Goal: Task Accomplishment & Management: Complete application form

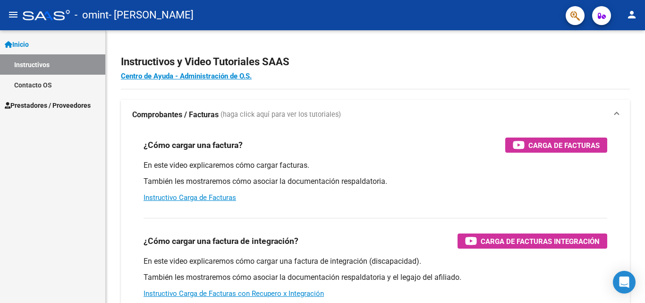
click at [42, 105] on span "Prestadores / Proveedores" at bounding box center [48, 105] width 86 height 10
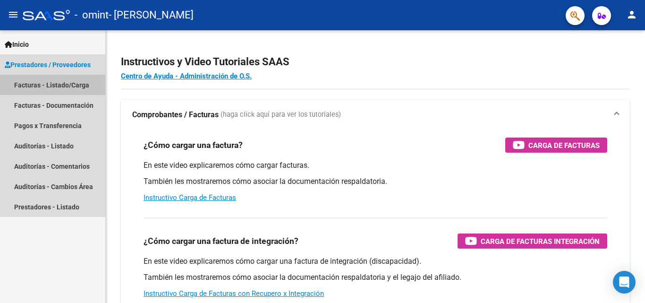
click at [49, 86] on link "Facturas - Listado/Carga" at bounding box center [52, 85] width 105 height 20
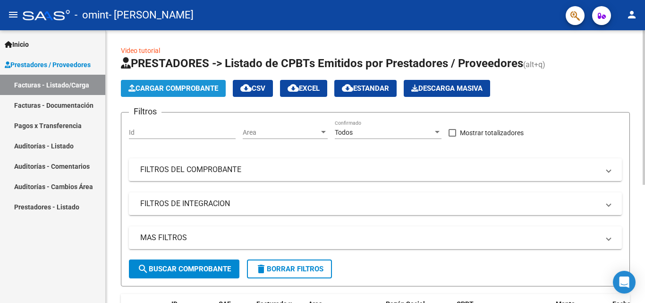
click at [166, 89] on span "Cargar Comprobante" at bounding box center [173, 88] width 90 height 9
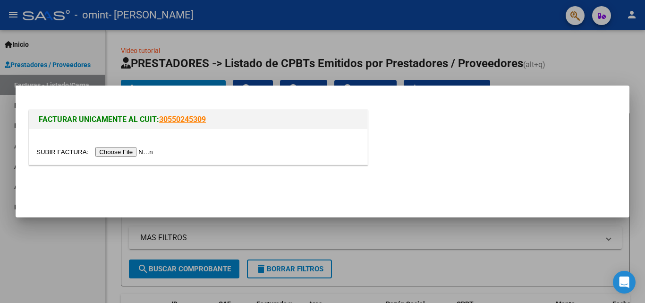
click at [145, 152] on input "file" at bounding box center [96, 152] width 120 height 10
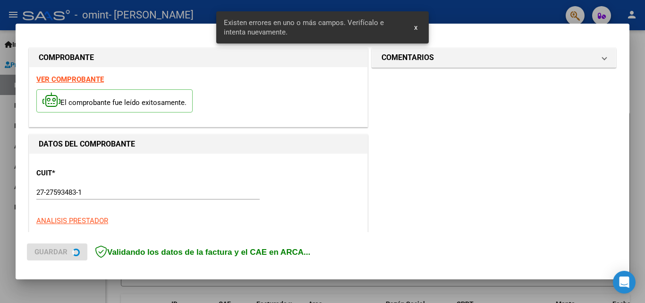
scroll to position [231, 0]
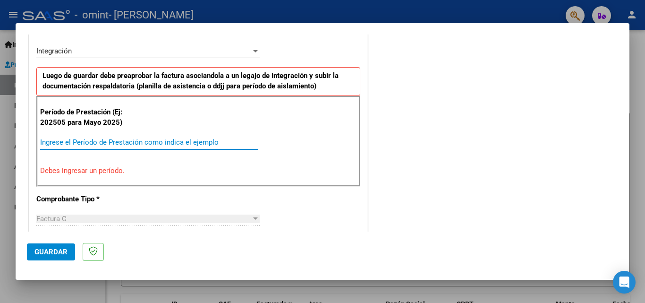
click at [179, 140] on input "Ingrese el Período de Prestación como indica el ejemplo" at bounding box center [149, 142] width 218 height 9
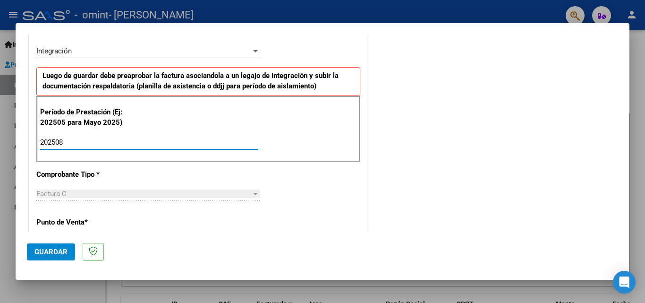
type input "202508"
click at [253, 193] on div at bounding box center [255, 194] width 5 height 2
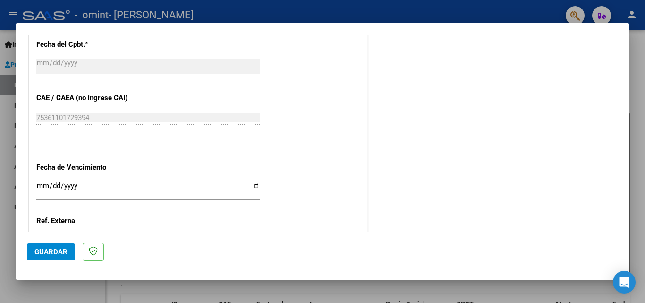
scroll to position [571, 0]
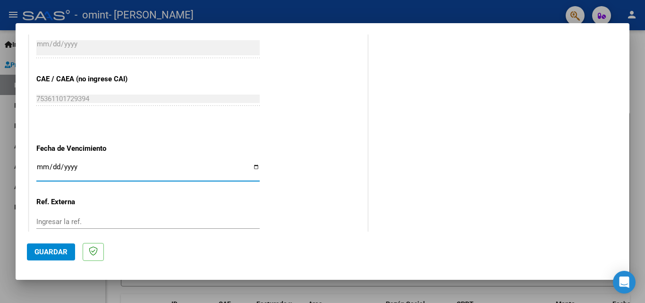
click at [252, 168] on input "Ingresar la fecha" at bounding box center [147, 170] width 223 height 15
type input "[DATE]"
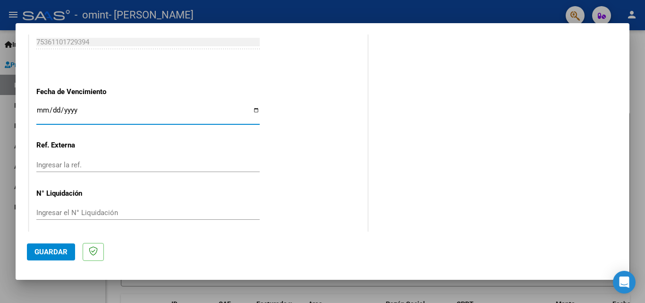
scroll to position [634, 0]
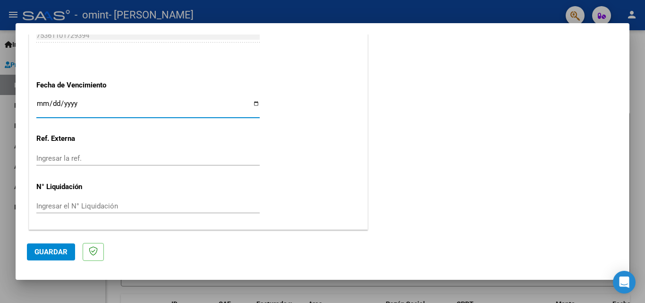
click at [36, 252] on span "Guardar" at bounding box center [50, 252] width 33 height 9
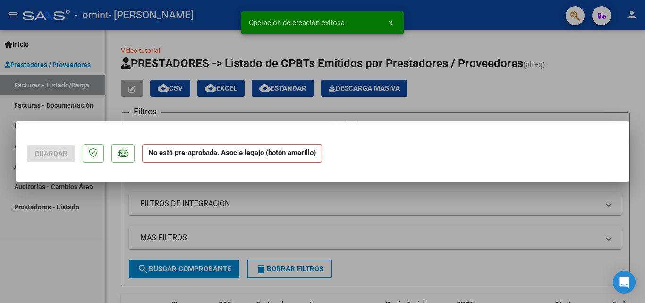
scroll to position [0, 0]
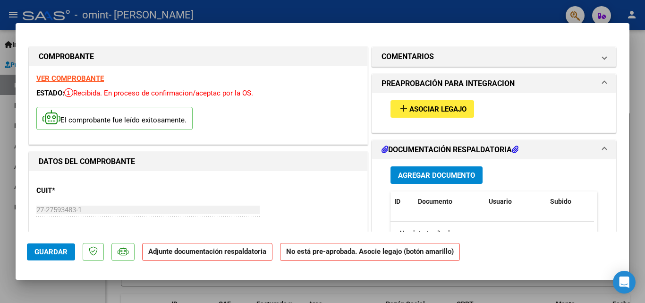
click at [432, 180] on span "Agregar Documento" at bounding box center [436, 175] width 77 height 9
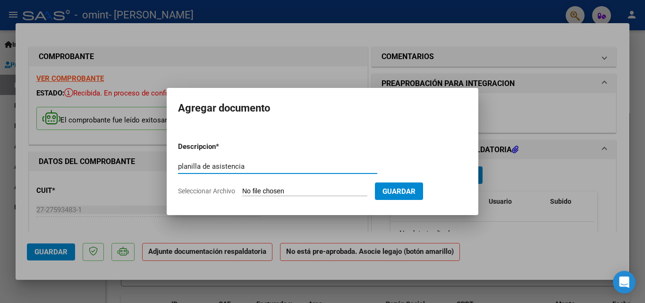
type input "planilla de asistencia"
click at [417, 196] on button "Guardar" at bounding box center [399, 190] width 48 height 17
click at [315, 192] on input "Seleccionar Archivo" at bounding box center [304, 191] width 125 height 9
type input "C:\fakepath\planilla de asistencia 27275934831_011_00002_00000223.pdf"
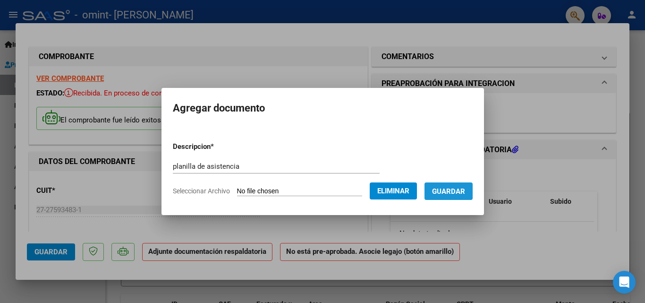
click at [465, 191] on span "Guardar" at bounding box center [448, 191] width 33 height 9
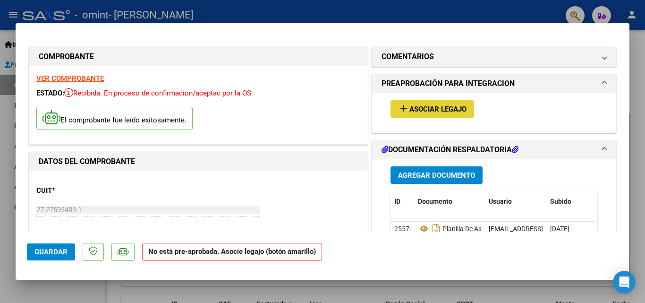
click at [428, 110] on span "Asociar Legajo" at bounding box center [438, 109] width 57 height 9
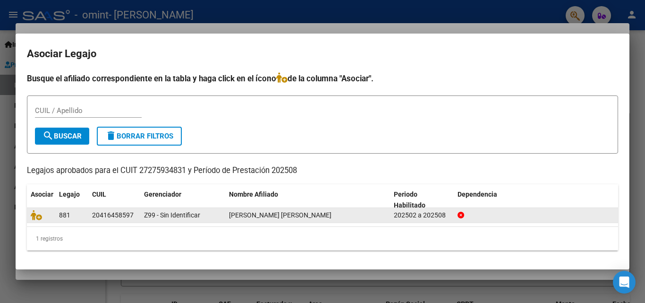
click at [47, 220] on div at bounding box center [41, 215] width 21 height 11
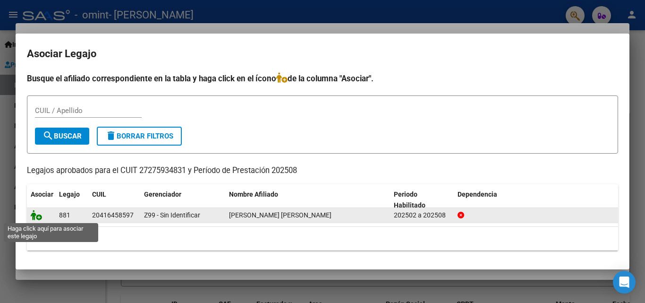
click at [38, 216] on icon at bounding box center [36, 215] width 11 height 10
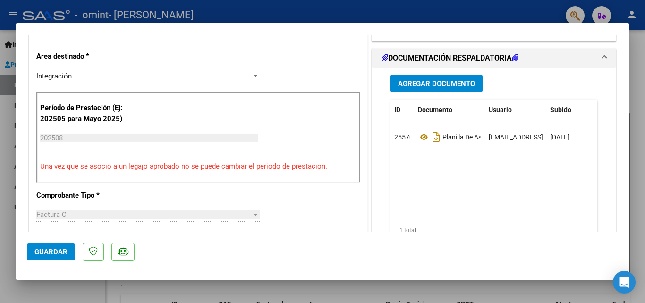
scroll to position [197, 0]
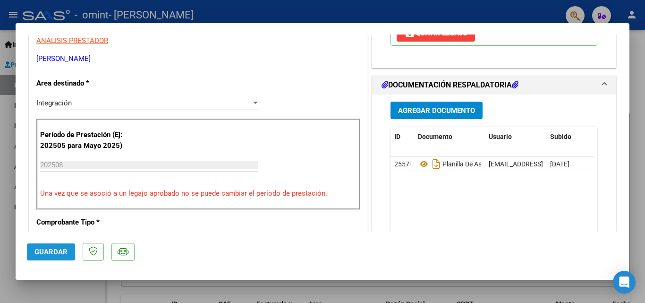
click at [48, 252] on span "Guardar" at bounding box center [50, 252] width 33 height 9
